Goal: Task Accomplishment & Management: Manage account settings

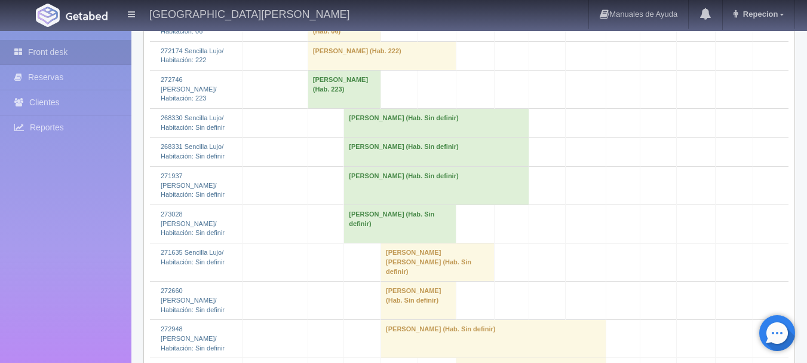
scroll to position [2210, 0]
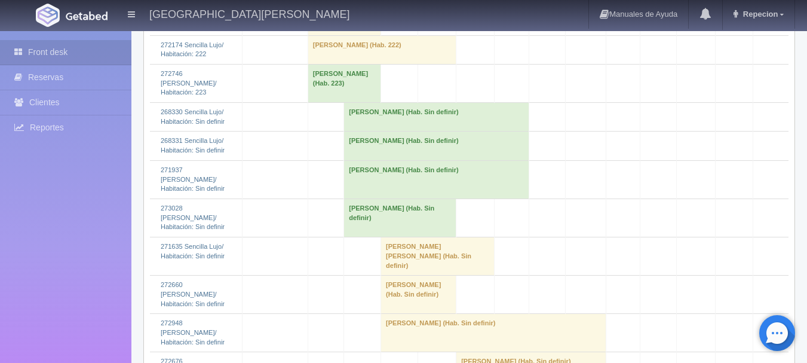
click at [368, 237] on td "[PERSON_NAME] (Hab. Sin definir)" at bounding box center [400, 217] width 112 height 38
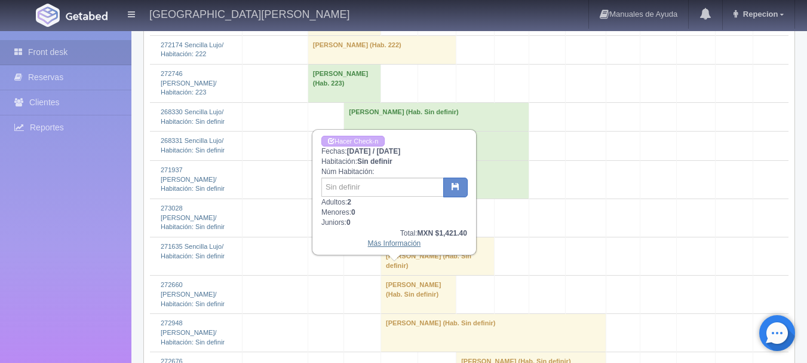
click at [395, 245] on link "Más Información" at bounding box center [394, 243] width 53 height 8
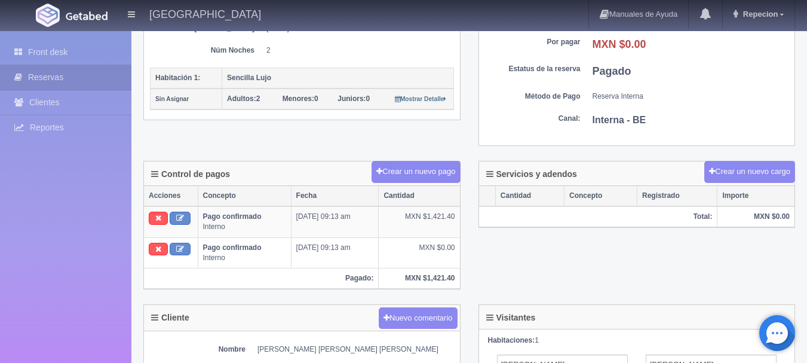
scroll to position [119, 0]
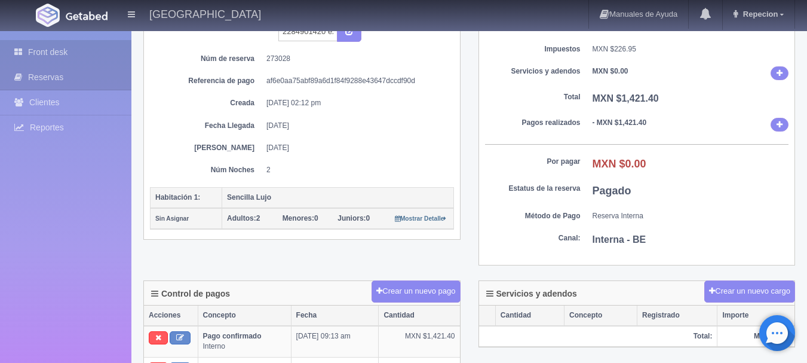
click at [51, 52] on link "Front desk" at bounding box center [65, 52] width 131 height 24
